Goal: Task Accomplishment & Management: Use online tool/utility

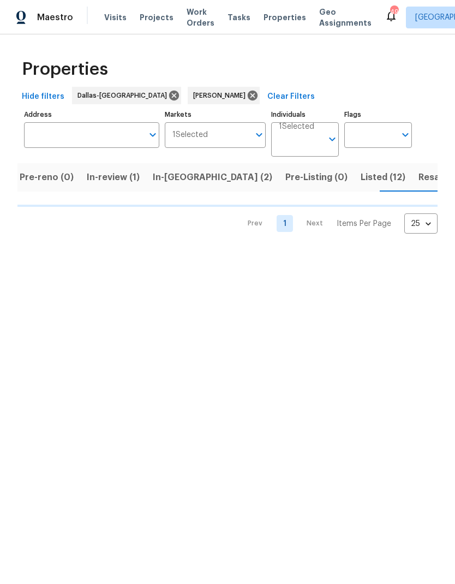
scroll to position [0, 75]
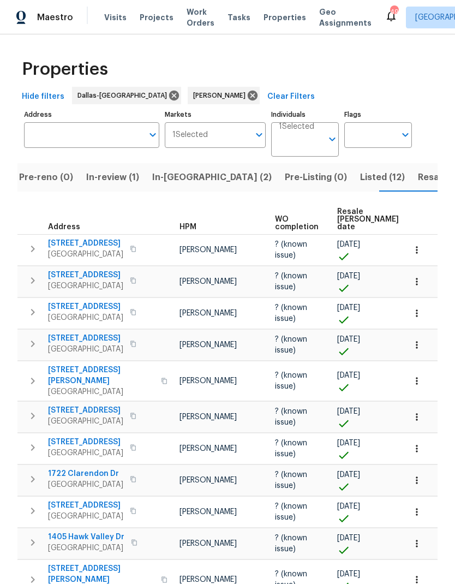
click at [170, 180] on span "In-reno (2)" at bounding box center [211, 177] width 119 height 15
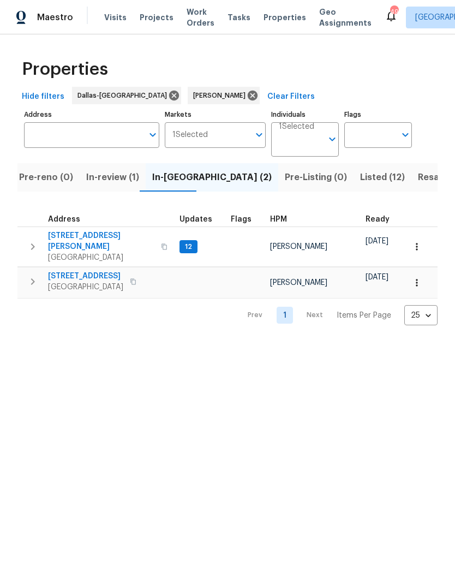
click at [34, 233] on button "button" at bounding box center [33, 246] width 22 height 33
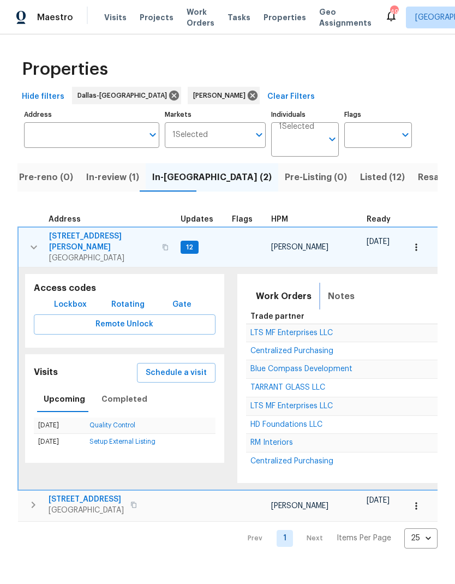
click at [332, 289] on span "Notes" at bounding box center [341, 296] width 27 height 15
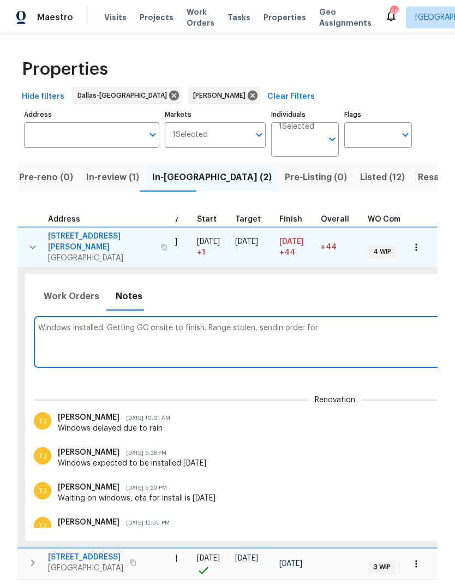
click at [279, 323] on textarea "Windows installed. Getting GC onsite to finish. Range stolen, sendin order for" at bounding box center [334, 341] width 593 height 37
click at [357, 323] on textarea "Windows installed. Getting GC onsite to finish. Range stolen, sending order for" at bounding box center [334, 341] width 593 height 37
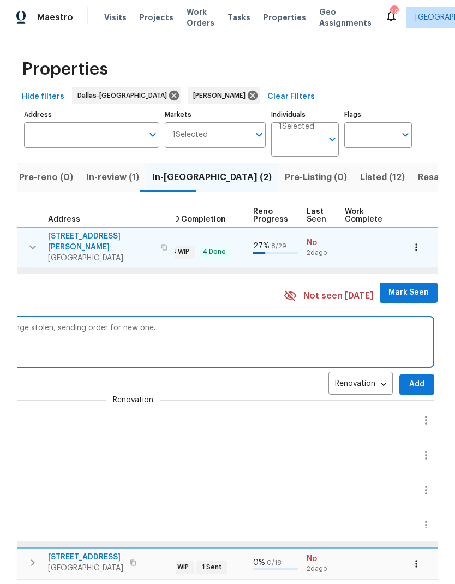
scroll to position [0, 414]
type textarea "Windows installed. Getting GC onsite to finish. Range stolen, sending order for…"
click at [407, 377] on span "Add" at bounding box center [415, 384] width 17 height 14
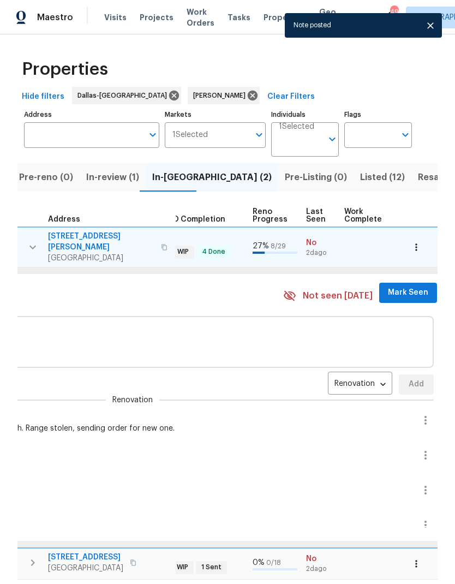
click at [393, 286] on span "Mark Seen" at bounding box center [408, 293] width 40 height 14
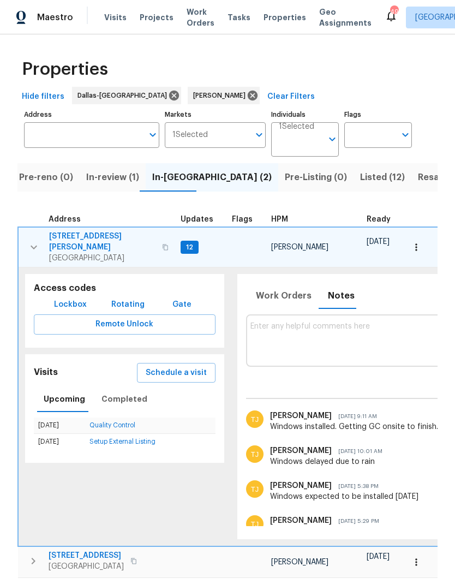
scroll to position [0, 0]
click at [163, 244] on icon "button" at bounding box center [165, 247] width 5 height 6
click at [62, 298] on span "Lockbox" at bounding box center [70, 305] width 33 height 14
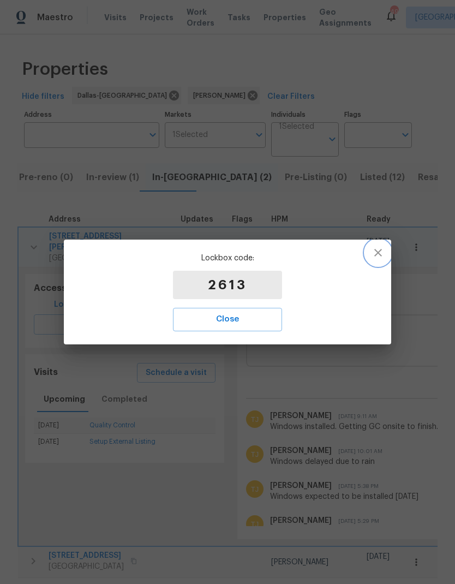
click at [373, 255] on icon "button" at bounding box center [377, 252] width 13 height 13
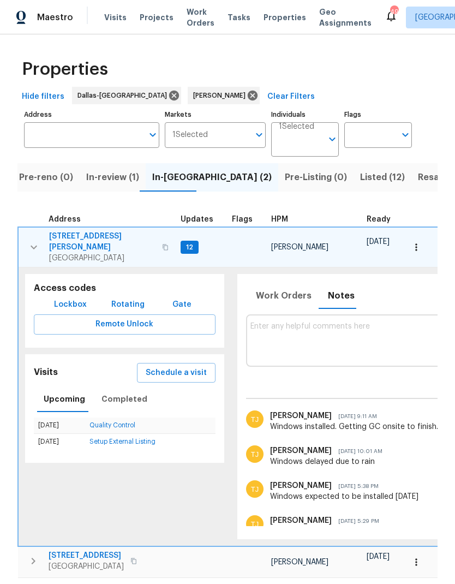
click at [34, 241] on icon "button" at bounding box center [33, 247] width 13 height 13
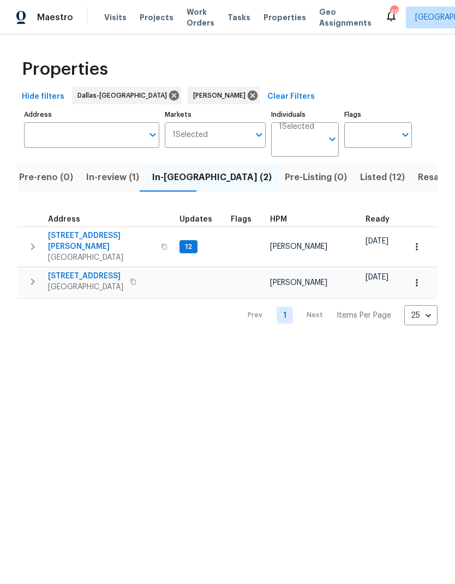
click at [72, 238] on span "6720 Craig St" at bounding box center [101, 241] width 106 height 22
click at [418, 177] on span "Resale (3)" at bounding box center [439, 177] width 43 height 15
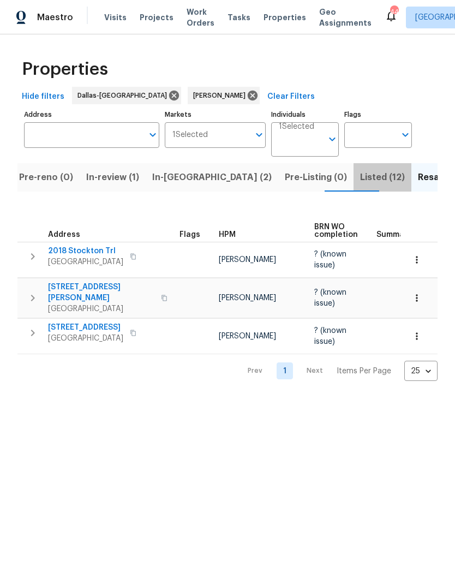
click at [360, 182] on span "Listed (12)" at bounding box center [382, 177] width 45 height 15
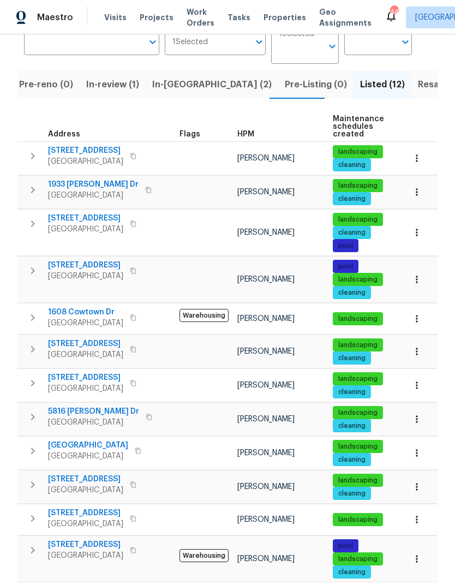
scroll to position [92, 0]
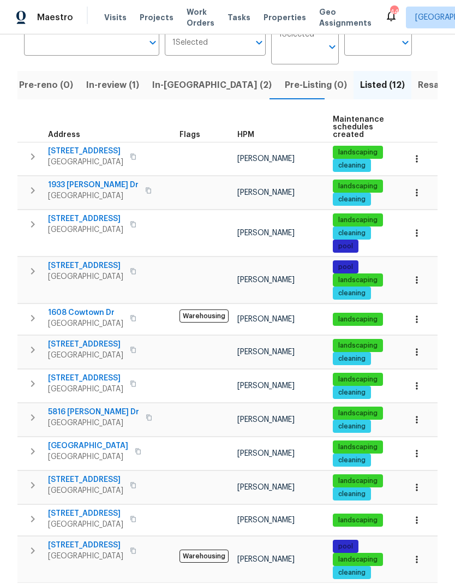
click at [420, 485] on icon "button" at bounding box center [416, 487] width 11 height 11
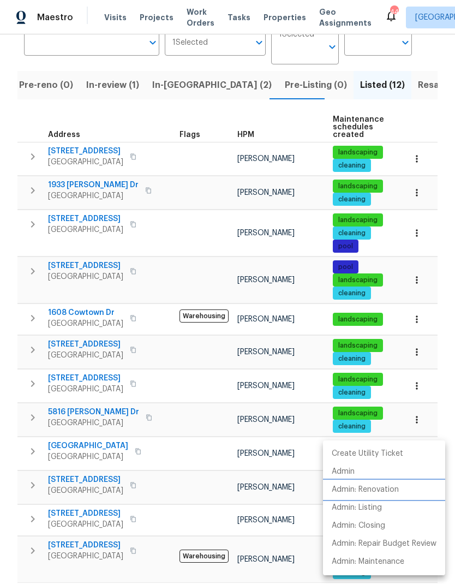
click at [380, 488] on p "Admin: Renovation" at bounding box center [365, 489] width 67 height 11
click at [203, 439] on div at bounding box center [227, 292] width 455 height 584
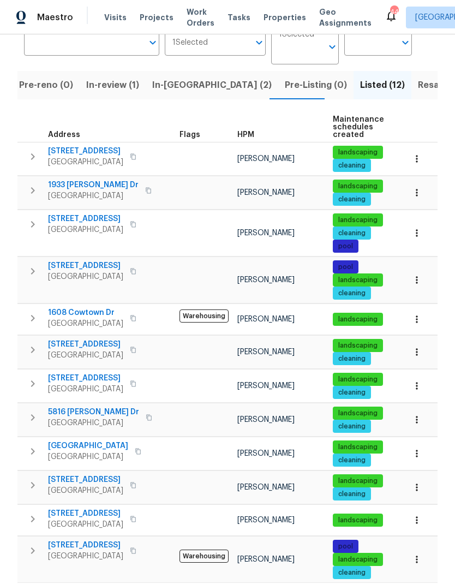
click at [420, 155] on icon "button" at bounding box center [416, 158] width 11 height 11
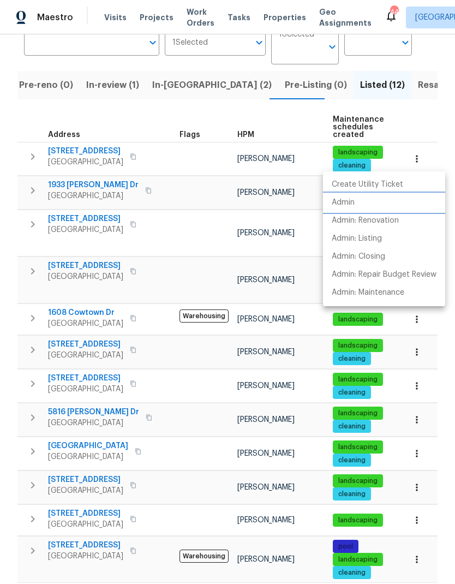
click at [349, 203] on p "Admin" at bounding box center [343, 202] width 23 height 11
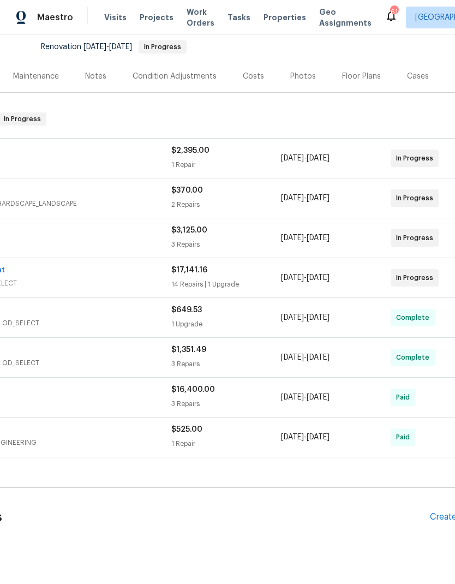
scroll to position [105, 115]
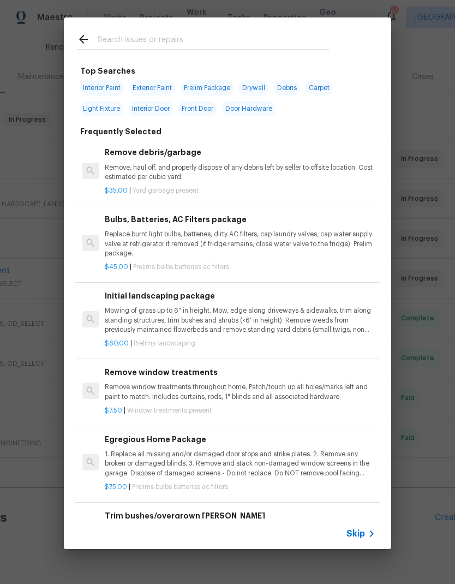
click at [158, 36] on input "text" at bounding box center [213, 41] width 231 height 16
type input "Hvac"
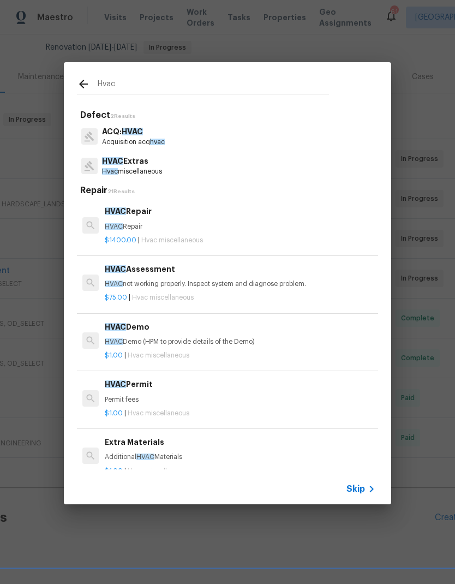
click at [121, 219] on div "HVAC Repair HVAC Repair" at bounding box center [240, 218] width 271 height 26
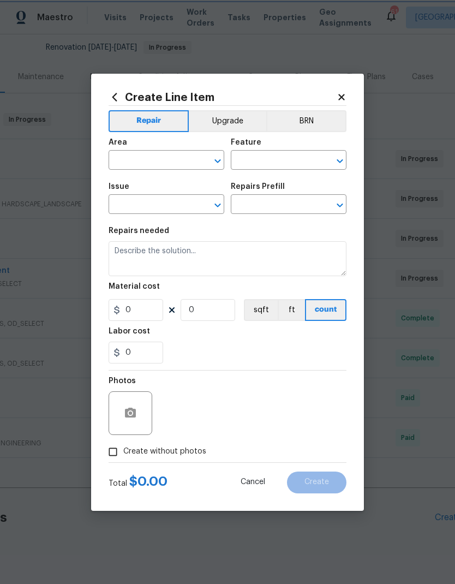
type input "HVAC"
type input "HVAC Extras"
type input "HVAC Repair $1,400.00"
type textarea "HVAC Repair"
type input "1400"
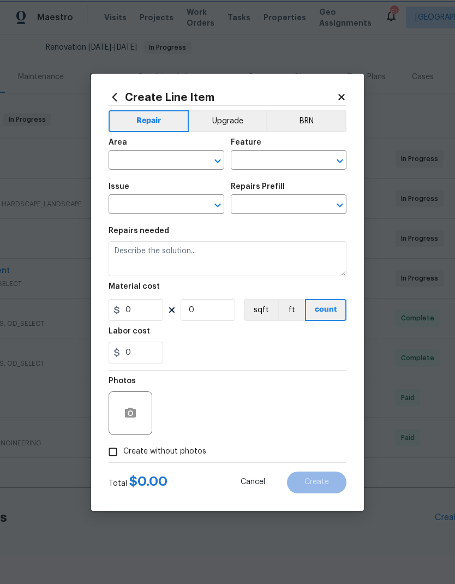
type input "1"
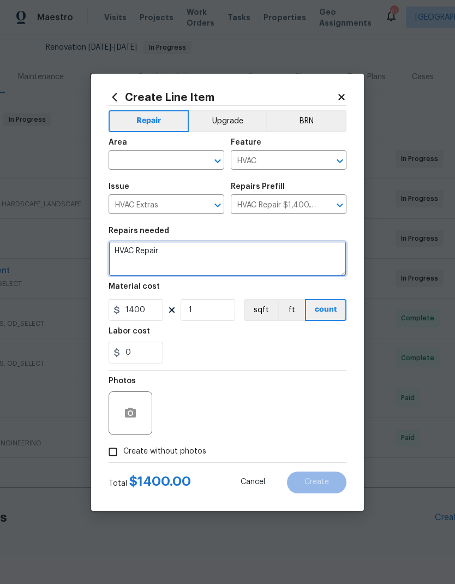
click at [209, 247] on textarea "HVAC Repair" at bounding box center [228, 258] width 238 height 35
click at [250, 257] on textarea "HVAC Repair" at bounding box center [228, 258] width 238 height 35
type textarea "HVAC"
click at [113, 95] on icon at bounding box center [114, 97] width 5 height 8
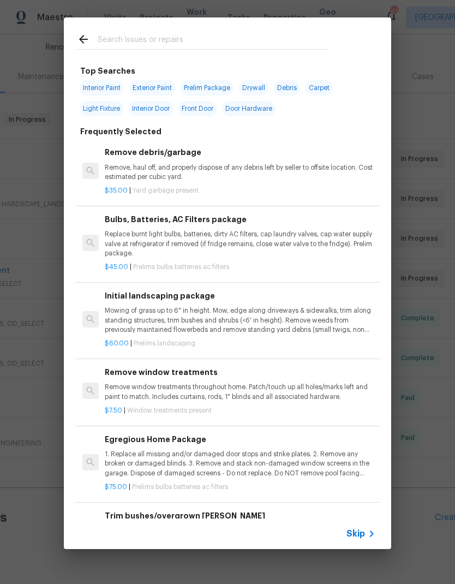
click at [118, 39] on input "text" at bounding box center [213, 41] width 231 height 16
type input "Hvac"
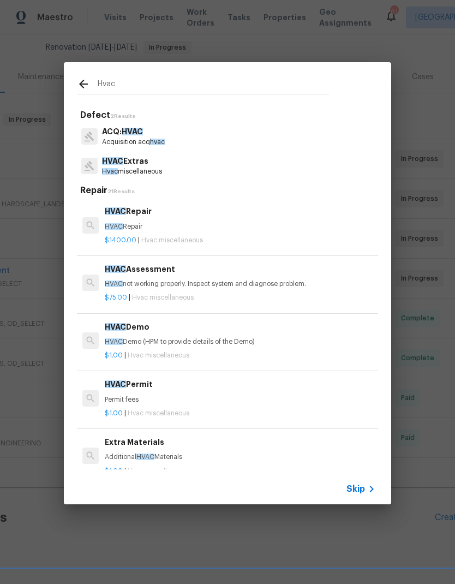
click at [134, 278] on div "HVAC Assessment HVAC not working properly. Inspect system and diagnose problem." at bounding box center [240, 276] width 271 height 26
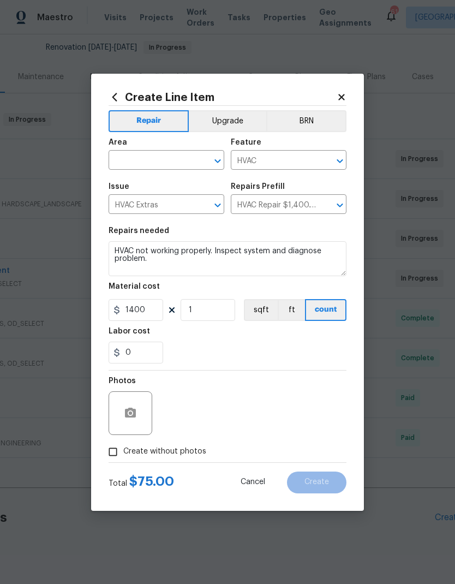
type input "HVAC Assessment $75.00"
type input "75"
click at [165, 153] on input "text" at bounding box center [151, 161] width 85 height 17
click at [131, 187] on li "HVAC" at bounding box center [167, 185] width 116 height 18
type input "HVAC"
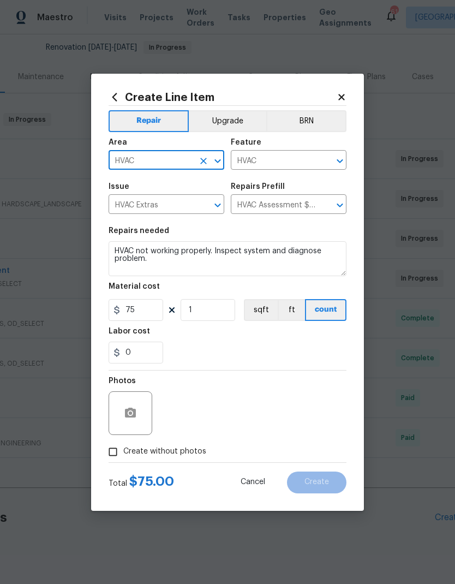
click at [311, 349] on div "0" at bounding box center [228, 352] width 238 height 22
click at [115, 448] on input "Create without photos" at bounding box center [113, 451] width 21 height 21
checkbox input "true"
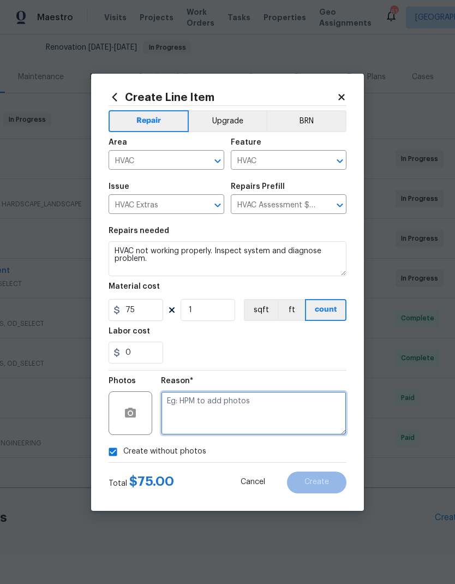
click at [286, 431] on textarea at bounding box center [253, 413] width 185 height 44
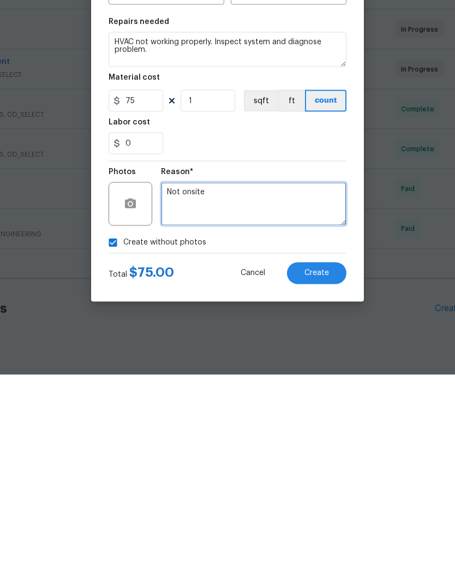
type textarea "Not onsite"
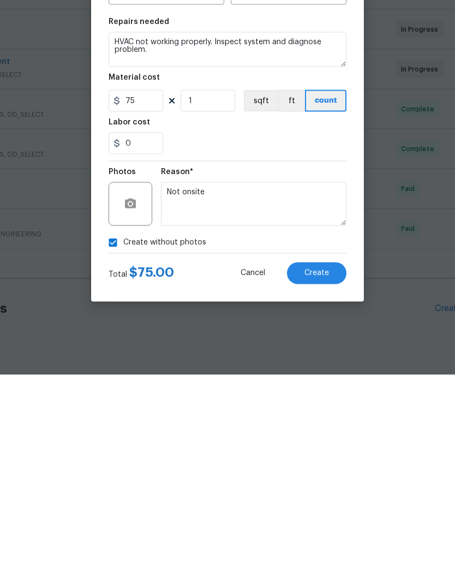
click at [282, 341] on div "0" at bounding box center [228, 352] width 238 height 22
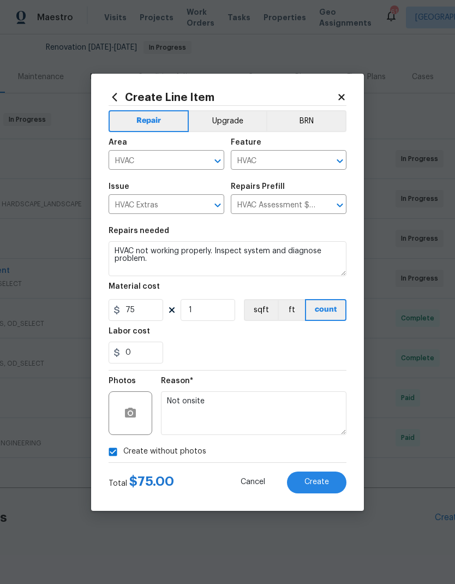
click at [321, 480] on span "Create" at bounding box center [316, 482] width 25 height 8
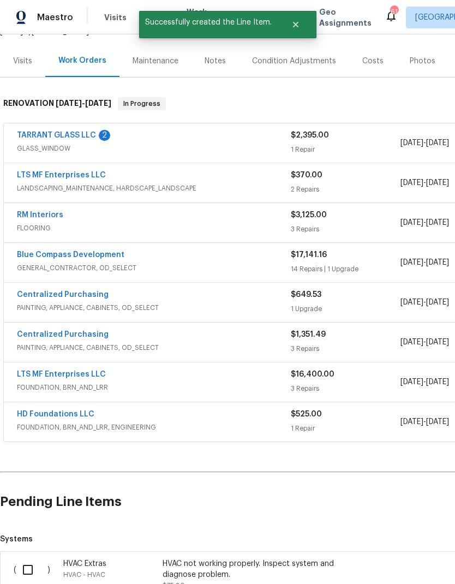
scroll to position [121, 0]
click at [35, 558] on input "checkbox" at bounding box center [31, 569] width 31 height 23
checkbox input "true"
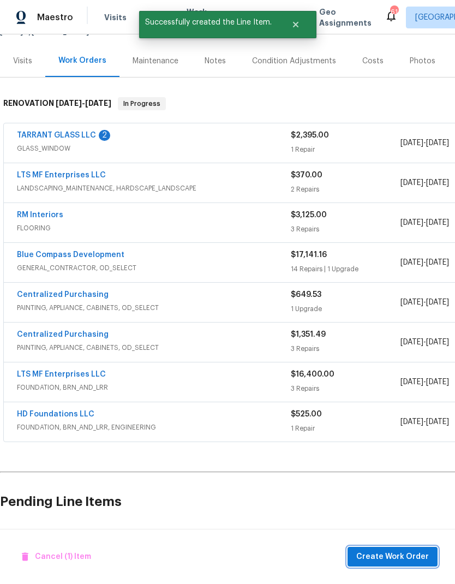
click at [399, 556] on span "Create Work Order" at bounding box center [392, 557] width 73 height 14
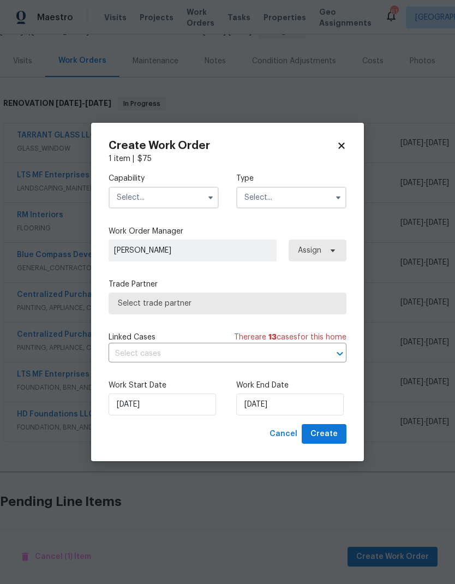
click at [184, 199] on input "text" at bounding box center [164, 198] width 110 height 22
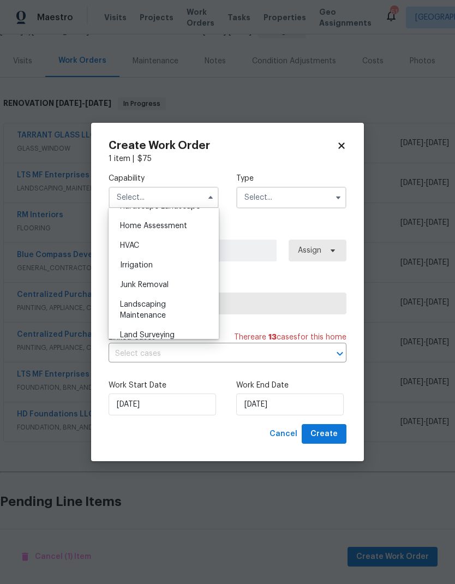
scroll to position [635, 0]
click at [177, 242] on div "HVAC" at bounding box center [163, 245] width 105 height 20
type input "HVAC"
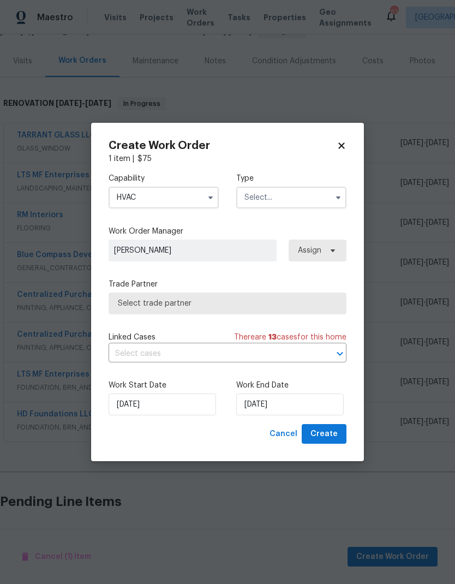
click at [290, 197] on input "text" at bounding box center [291, 198] width 110 height 22
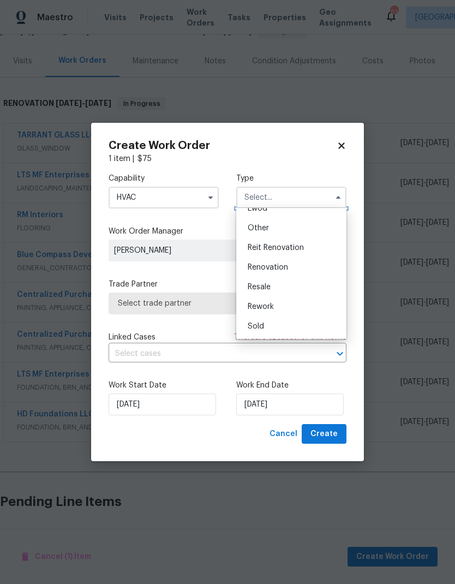
scroll to position [130, 0]
click at [293, 265] on div "Renovation" at bounding box center [291, 267] width 105 height 20
type input "Renovation"
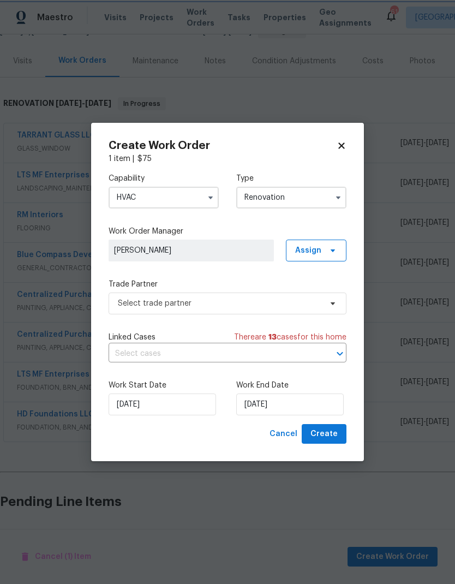
scroll to position [0, 0]
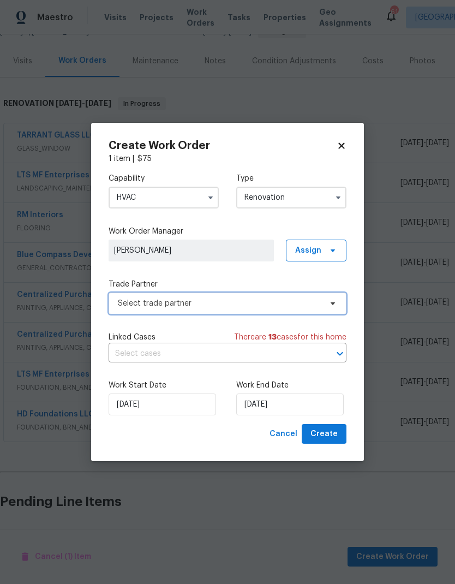
click at [291, 301] on span "Select trade partner" at bounding box center [219, 303] width 203 height 11
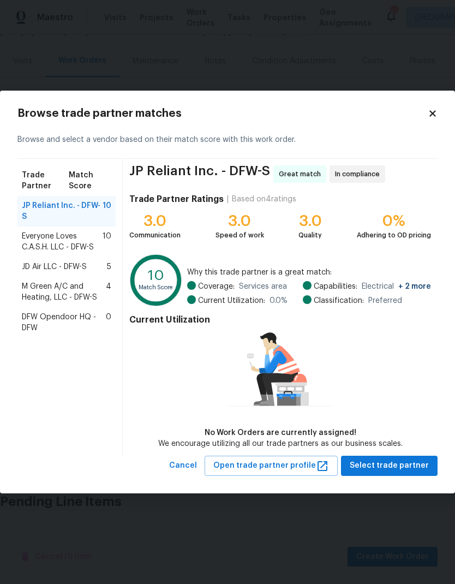
click at [39, 231] on span "Everyone Loves C.A.S.H. LLC - DFW-S" at bounding box center [62, 242] width 81 height 22
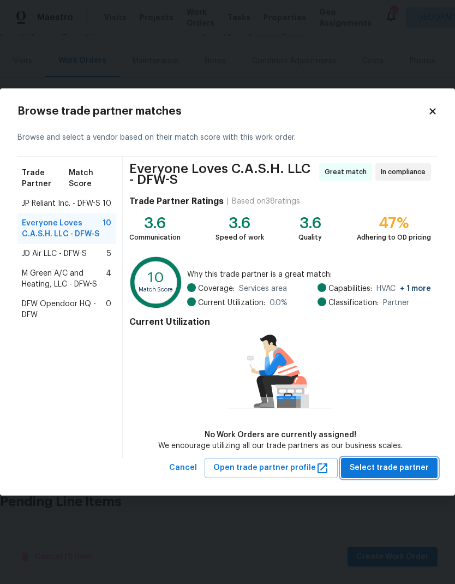
click at [396, 462] on span "Select trade partner" at bounding box center [389, 468] width 79 height 14
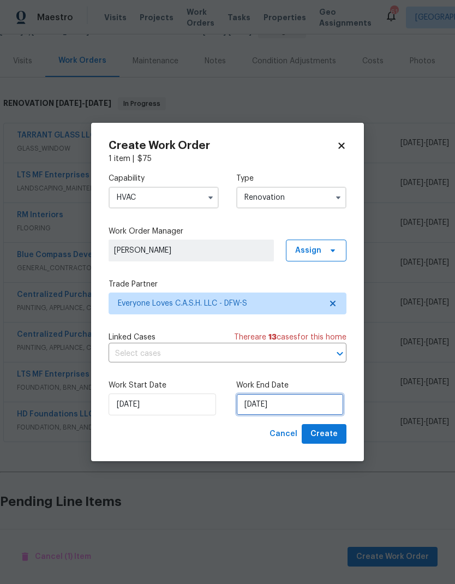
click at [292, 410] on input "9/26/2025" at bounding box center [289, 404] width 107 height 22
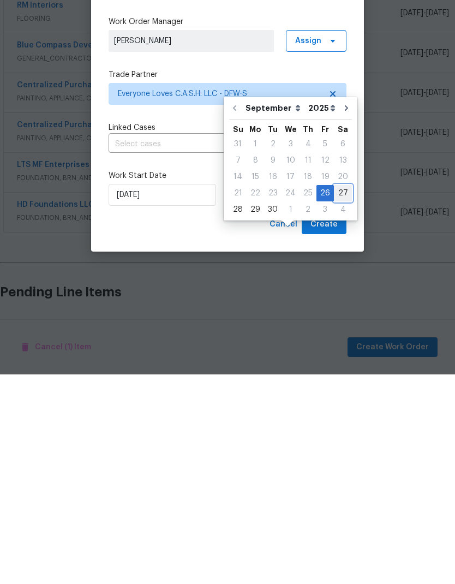
click at [340, 395] on div "27" at bounding box center [343, 402] width 18 height 15
type input "9/27/2025"
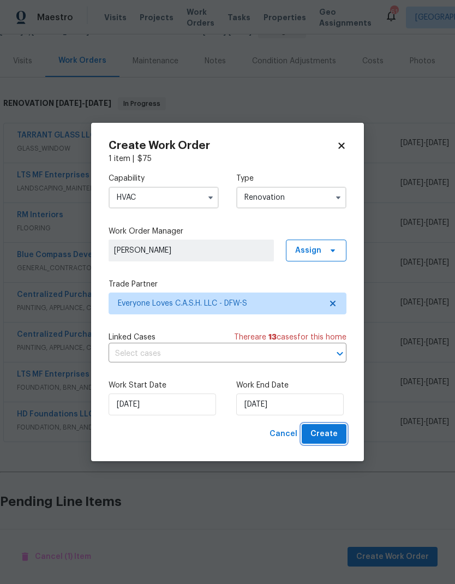
click at [328, 434] on span "Create" at bounding box center [323, 434] width 27 height 14
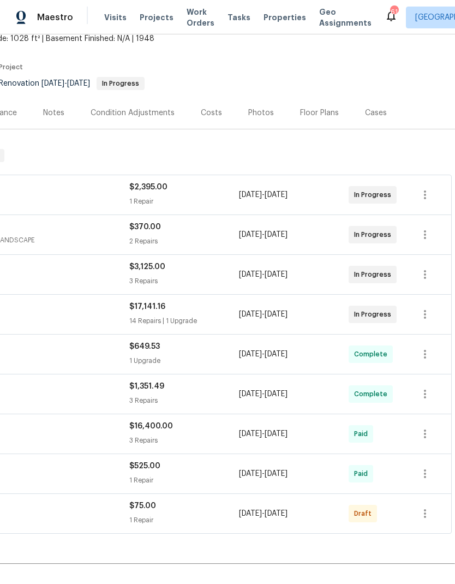
scroll to position [68, 161]
click at [425, 507] on icon "button" at bounding box center [424, 513] width 13 height 13
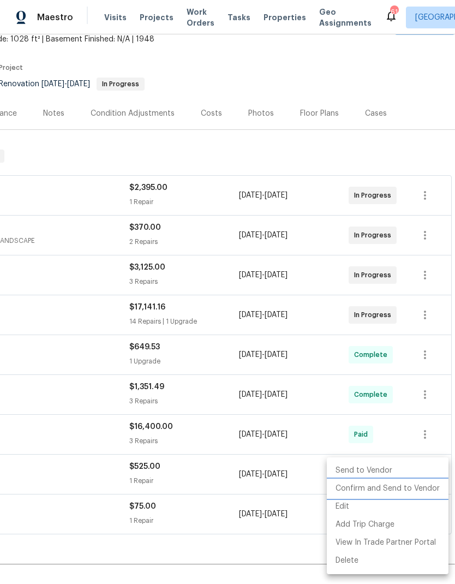
click at [398, 492] on li "Confirm and Send to Vendor" at bounding box center [388, 488] width 122 height 18
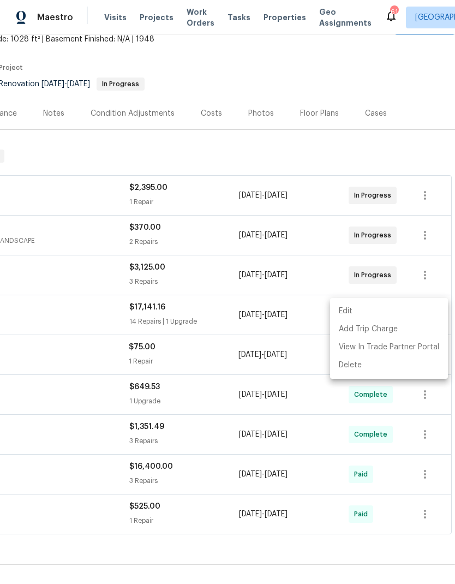
click at [265, 549] on div at bounding box center [227, 292] width 455 height 584
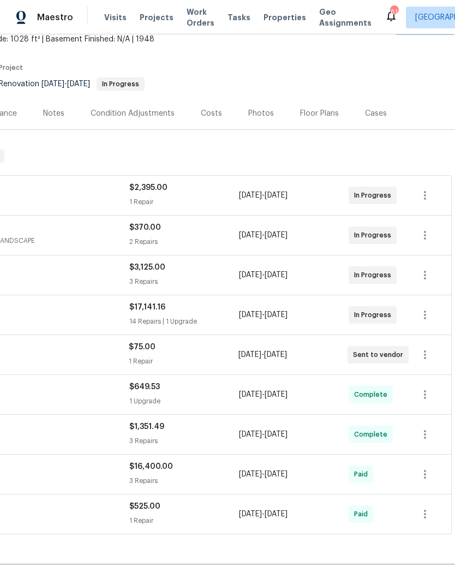
click at [294, 515] on div "Back to all projects 6720 Craig St, Fort Worth, TX 76112 3 Beds | 1 Baths | Tot…" at bounding box center [147, 308] width 616 height 659
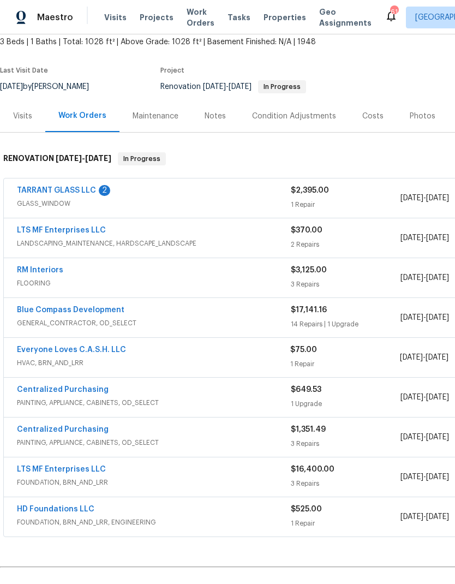
scroll to position [65, 0]
